Goal: Transaction & Acquisition: Book appointment/travel/reservation

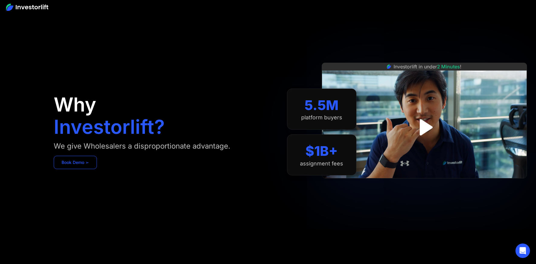
click at [82, 163] on link "Book Demo ➢" at bounding box center [75, 162] width 43 height 13
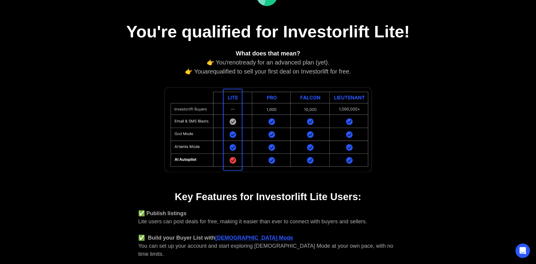
scroll to position [28, 0]
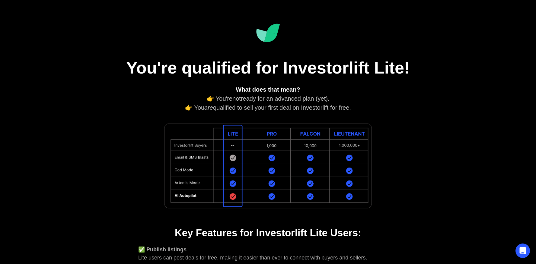
click at [270, 133] on img at bounding box center [267, 166] width 211 height 90
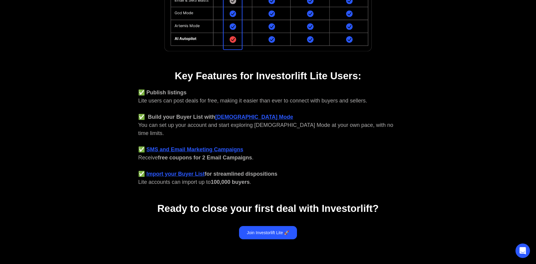
scroll to position [236, 0]
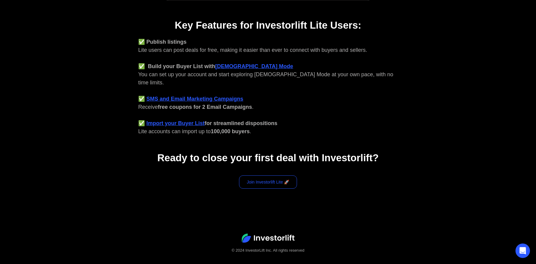
click at [268, 176] on link "Join Investorlift Lite 🚀" at bounding box center [268, 182] width 58 height 13
click at [267, 176] on link "Join Investorlift Lite 🚀" at bounding box center [268, 182] width 58 height 13
